Goal: Navigation & Orientation: Find specific page/section

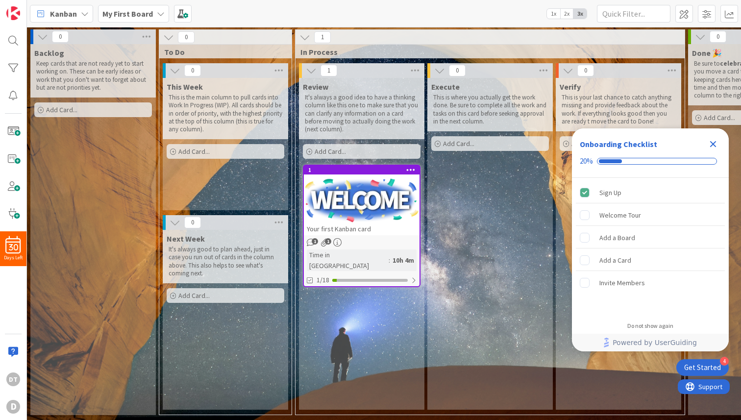
click at [149, 11] on b "My First Board" at bounding box center [127, 14] width 50 height 10
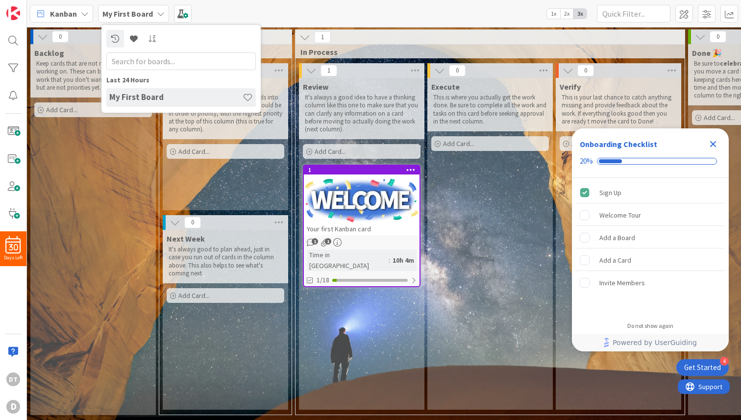
click at [149, 11] on b "My First Board" at bounding box center [127, 14] width 50 height 10
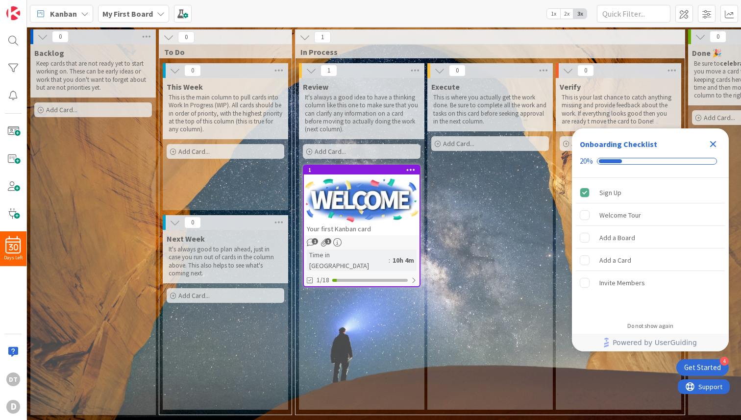
click at [88, 10] on div "Kanban" at bounding box center [61, 14] width 63 height 18
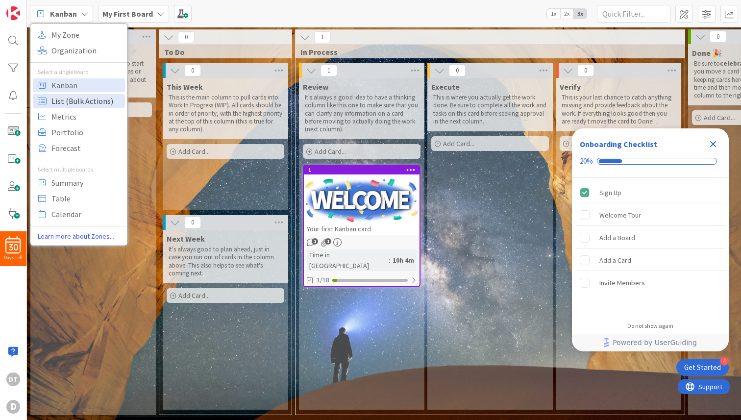
click at [81, 98] on span "List (Bulk Actions)" at bounding box center [86, 101] width 71 height 15
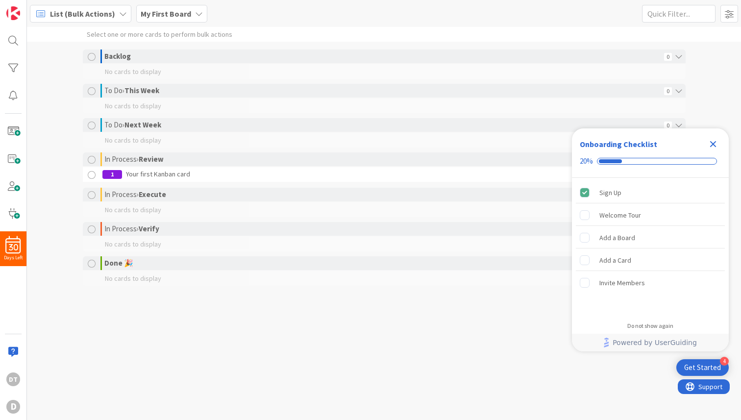
click at [93, 13] on span "List (Bulk Actions)" at bounding box center [82, 14] width 65 height 12
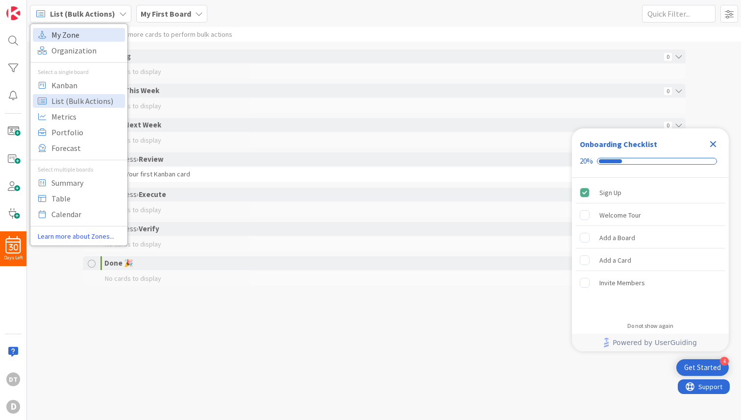
click at [68, 36] on span "My Zone" at bounding box center [86, 34] width 71 height 15
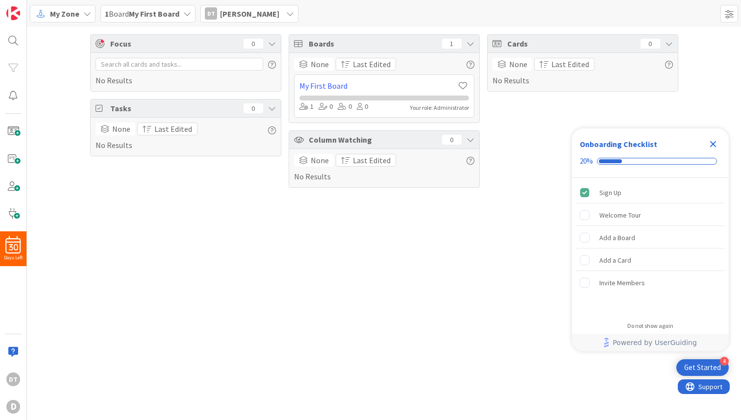
click at [75, 16] on span "My Zone" at bounding box center [64, 14] width 29 height 12
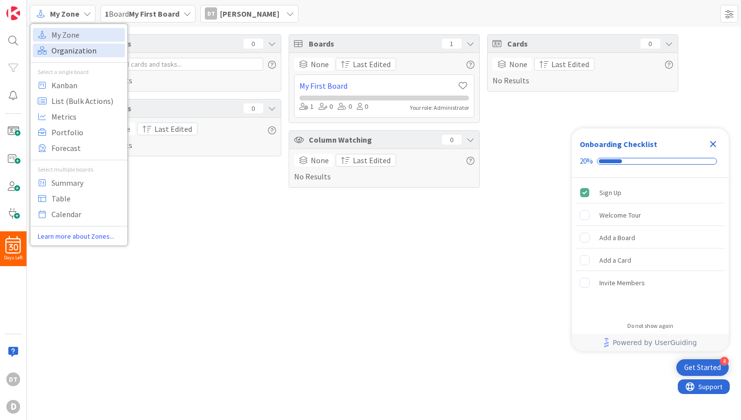
click at [62, 48] on span "Organization" at bounding box center [86, 50] width 71 height 15
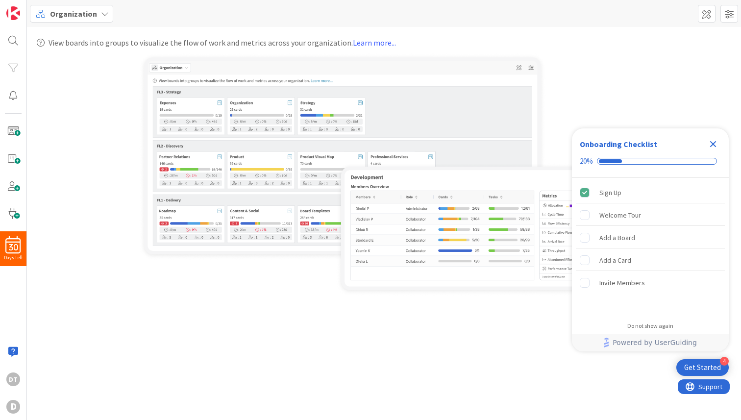
click at [712, 145] on icon "Close Checklist" at bounding box center [713, 144] width 6 height 6
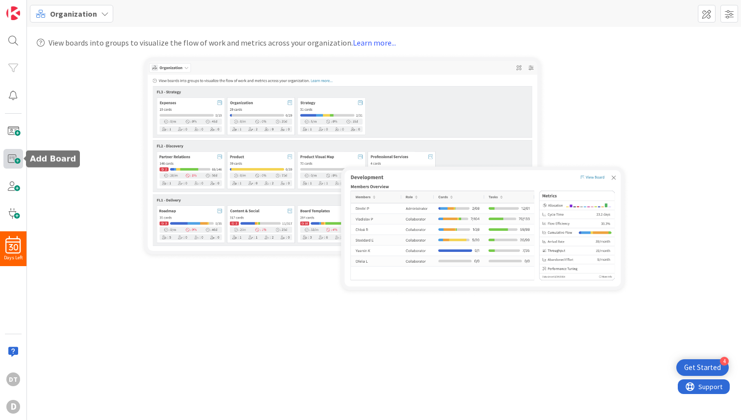
click at [14, 157] on span at bounding box center [13, 159] width 20 height 20
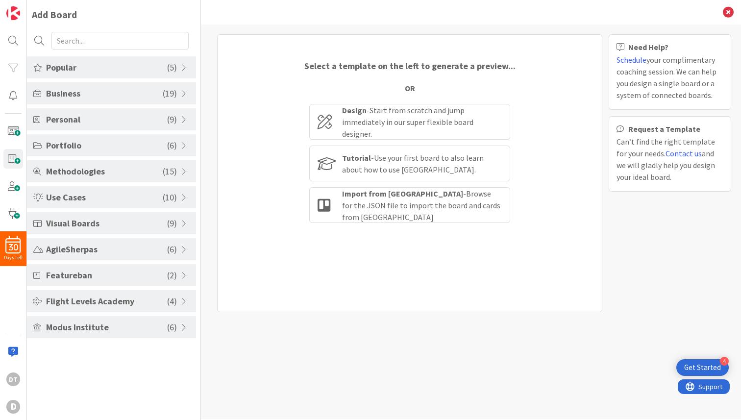
click at [130, 116] on span "Personal" at bounding box center [106, 119] width 121 height 13
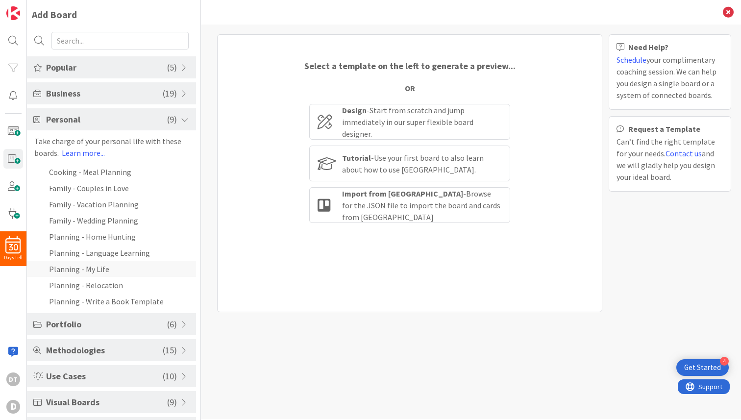
click at [72, 269] on li "Planning - My Life" at bounding box center [111, 269] width 169 height 16
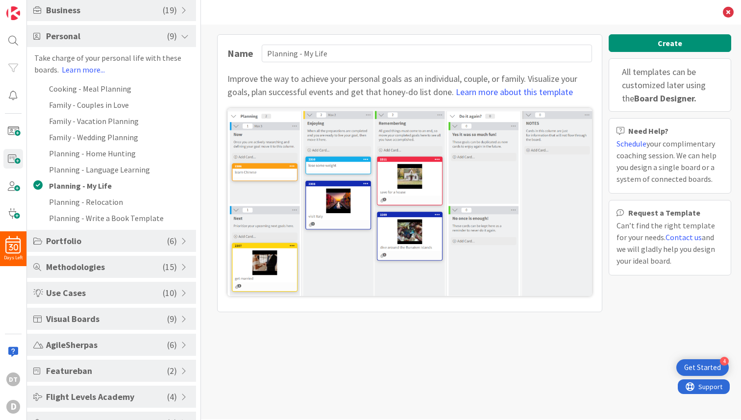
scroll to position [104, 0]
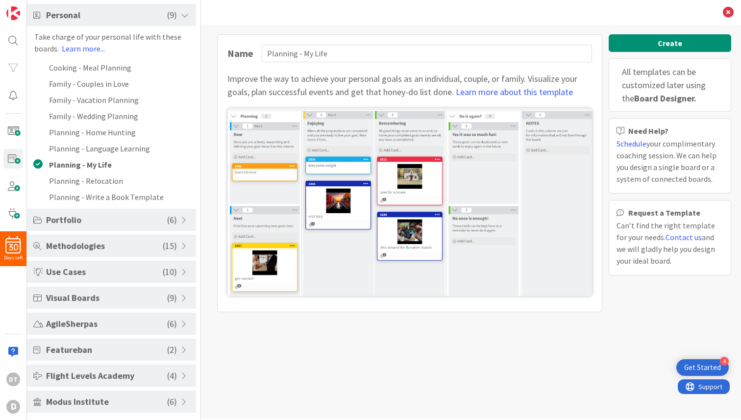
click at [77, 306] on div "Visual Boards ( 9 )" at bounding box center [111, 298] width 169 height 22
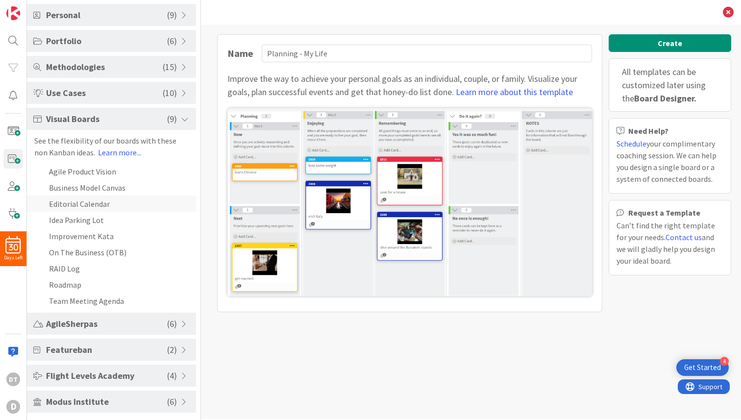
click at [91, 203] on li "Editorial Calendar" at bounding box center [111, 204] width 169 height 16
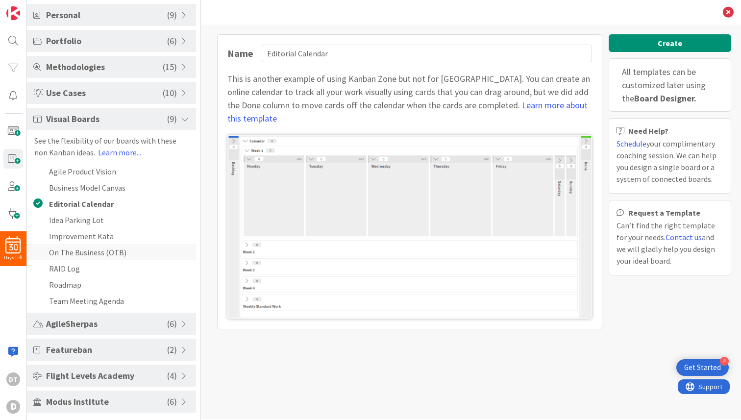
click at [78, 251] on li "On The Business (OTB)" at bounding box center [111, 252] width 169 height 16
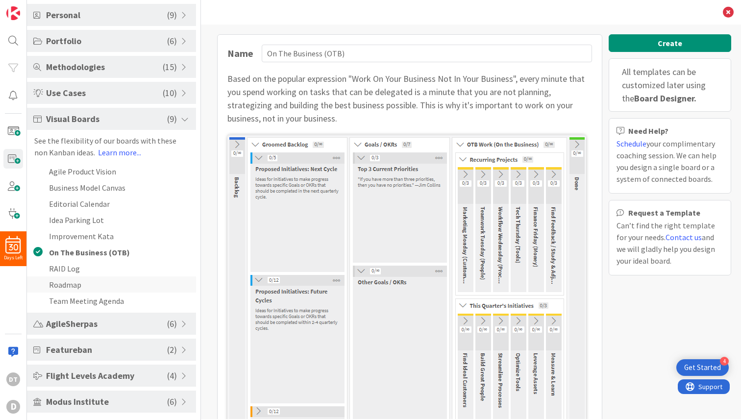
click at [61, 286] on li "Roadmap" at bounding box center [111, 284] width 169 height 16
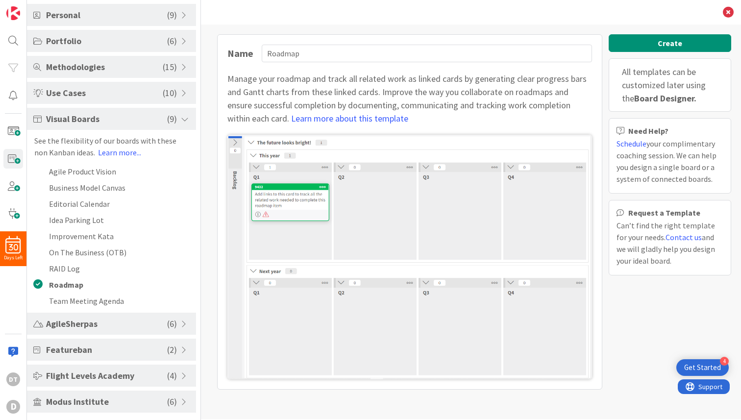
click at [83, 375] on span "Flight Levels Academy" at bounding box center [106, 375] width 121 height 13
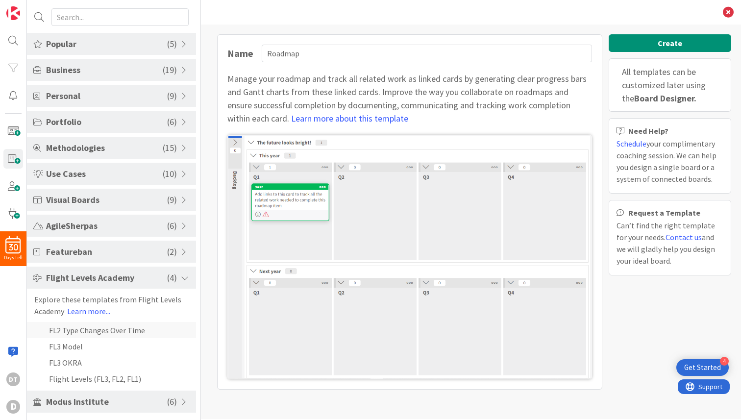
click at [85, 327] on li "FL2 Type Changes Over Time" at bounding box center [111, 330] width 169 height 16
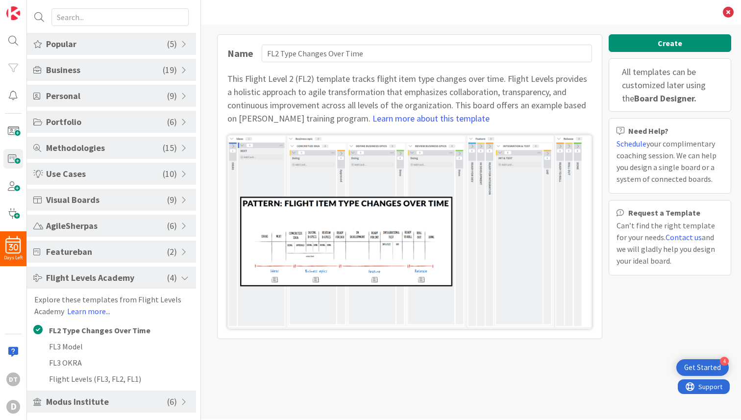
click at [76, 400] on span "Modus Institute" at bounding box center [106, 401] width 121 height 13
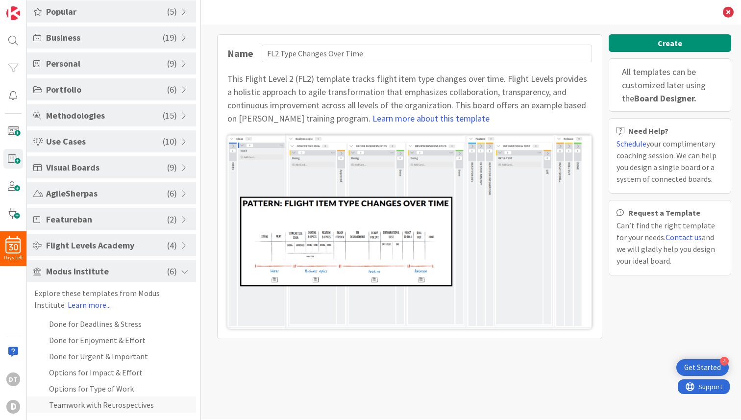
click at [79, 400] on li "Teamwork with Retrospectives" at bounding box center [111, 404] width 169 height 16
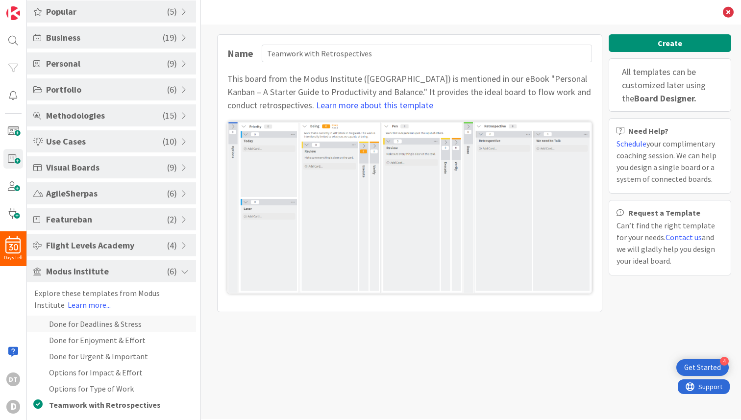
click at [75, 320] on li "Done for Deadlines & Stress" at bounding box center [111, 324] width 169 height 16
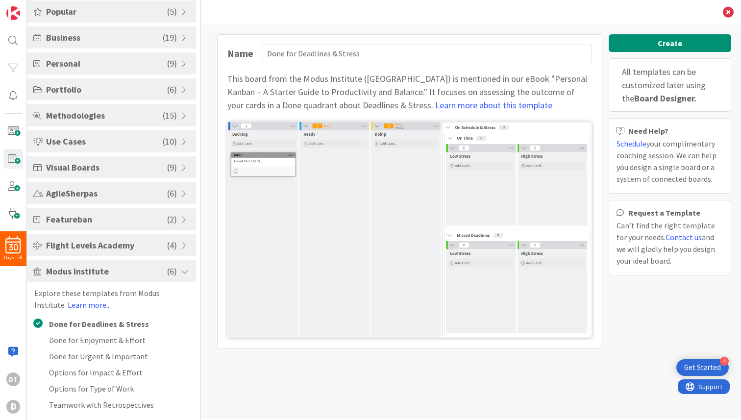
click at [100, 37] on span "Business" at bounding box center [104, 37] width 117 height 13
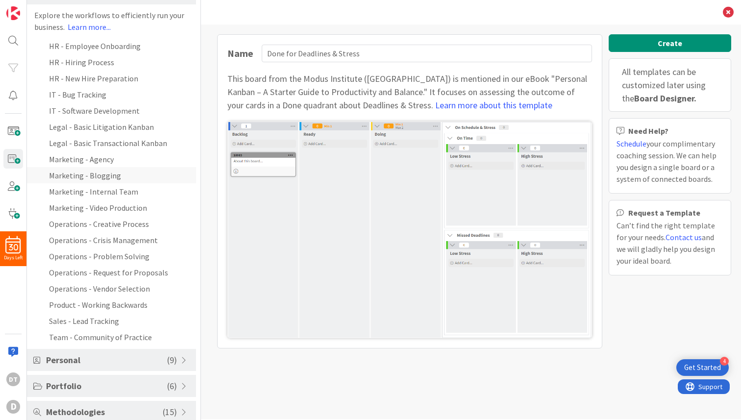
scroll to position [101, 0]
click at [85, 205] on li "Marketing - Video Production" at bounding box center [111, 206] width 169 height 16
type input "Marketing - Video Production"
